Goal: Task Accomplishment & Management: Manage account settings

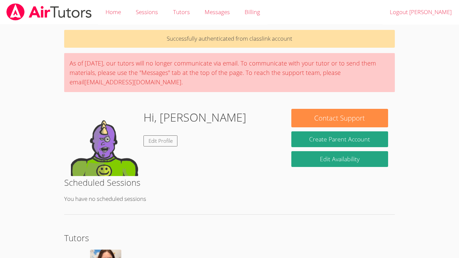
scroll to position [70, 0]
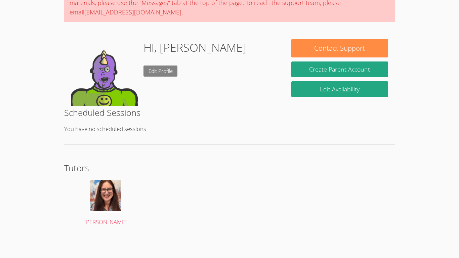
click at [148, 71] on link "Edit Profile" at bounding box center [160, 71] width 34 height 11
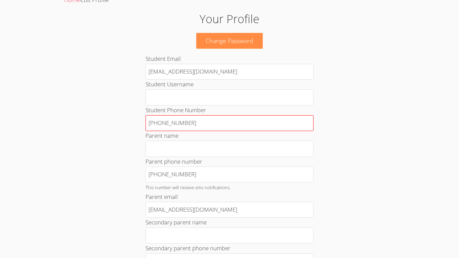
scroll to position [30, 0]
click at [153, 128] on input "[PHONE_NUMBER]" at bounding box center [229, 123] width 168 height 16
drag, startPoint x: 153, startPoint y: 128, endPoint x: 189, endPoint y: 120, distance: 37.1
click at [189, 120] on input "[PHONE_NUMBER]" at bounding box center [229, 123] width 168 height 16
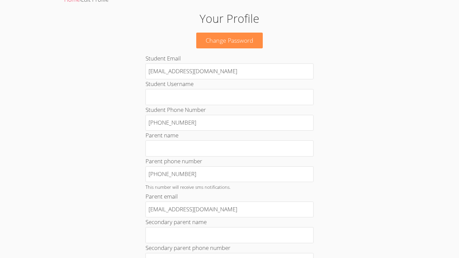
click at [111, 135] on div "Your Profile Change Password Student Email [EMAIL_ADDRESS][DOMAIN_NAME] Student…" at bounding box center [229, 256] width 248 height 493
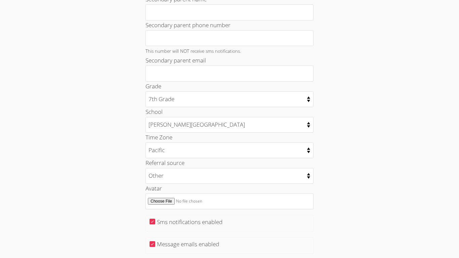
scroll to position [253, 0]
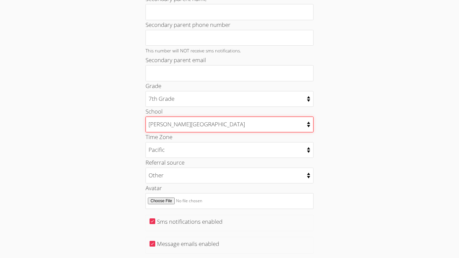
click at [236, 129] on select "[GEOGRAPHIC_DATA] [PERSON_NAME][GEOGRAPHIC_DATA] [GEOGRAPHIC_DATA] [GEOGRAPHIC_…" at bounding box center [229, 125] width 168 height 16
select select "1337"
click at [145, 117] on select "[GEOGRAPHIC_DATA] [PERSON_NAME][GEOGRAPHIC_DATA] [GEOGRAPHIC_DATA] [GEOGRAPHIC_…" at bounding box center [229, 125] width 168 height 16
click at [133, 172] on div "Your Profile Change Password Student Email [EMAIL_ADDRESS][DOMAIN_NAME] Student…" at bounding box center [229, 33] width 248 height 493
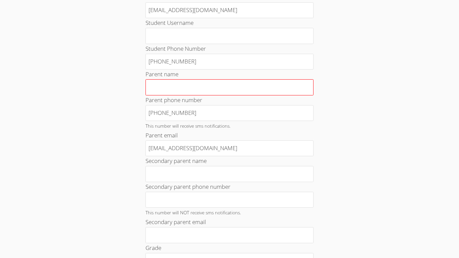
scroll to position [92, 0]
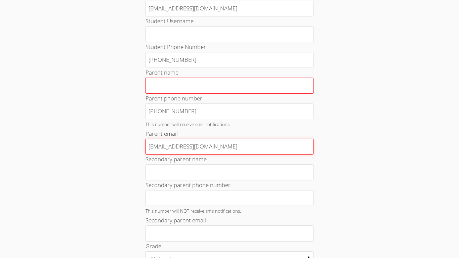
click at [168, 146] on input "[EMAIL_ADDRESS][DOMAIN_NAME]" at bounding box center [229, 147] width 168 height 16
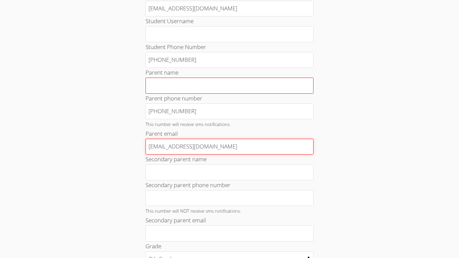
click at [168, 146] on input "[EMAIL_ADDRESS][DOMAIN_NAME]" at bounding box center [229, 147] width 168 height 16
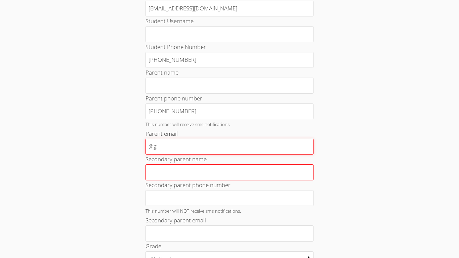
type input "@"
